Goal: Transaction & Acquisition: Purchase product/service

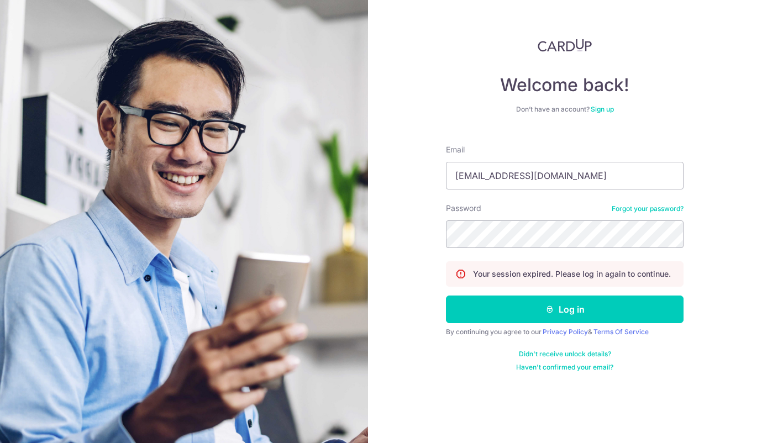
type input "[EMAIL_ADDRESS][DOMAIN_NAME]"
click at [565, 309] on button "Log in" at bounding box center [565, 310] width 238 height 28
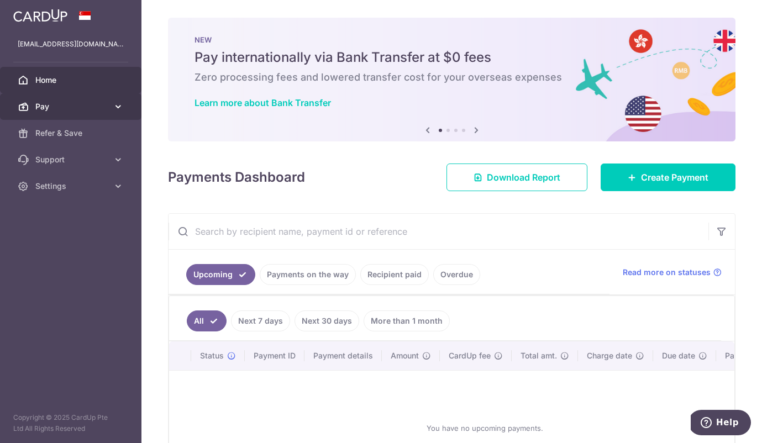
click at [84, 106] on span "Pay" at bounding box center [71, 106] width 73 height 11
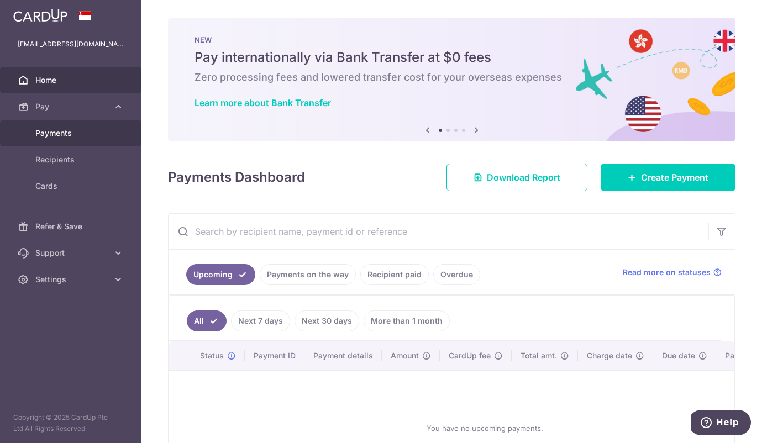
click at [69, 133] on span "Payments" at bounding box center [71, 133] width 73 height 11
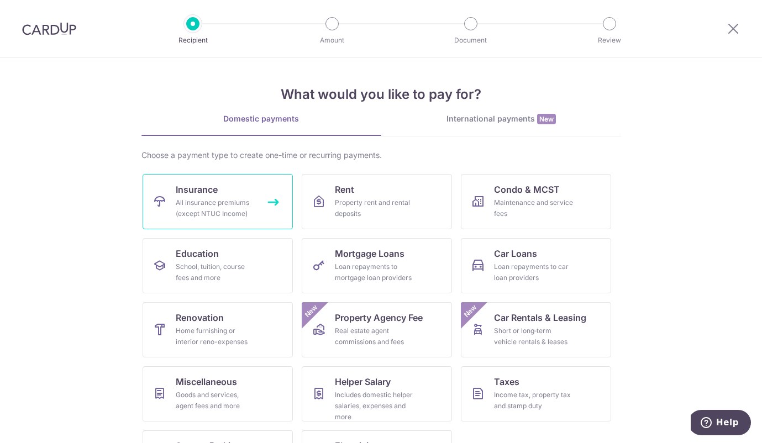
click at [232, 201] on div "All insurance premiums (except NTUC Income)" at bounding box center [216, 208] width 80 height 22
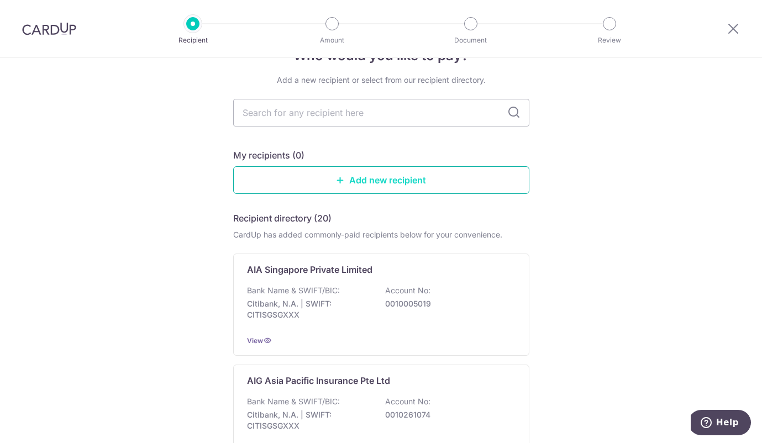
scroll to position [44, 0]
